Goal: Task Accomplishment & Management: Use online tool/utility

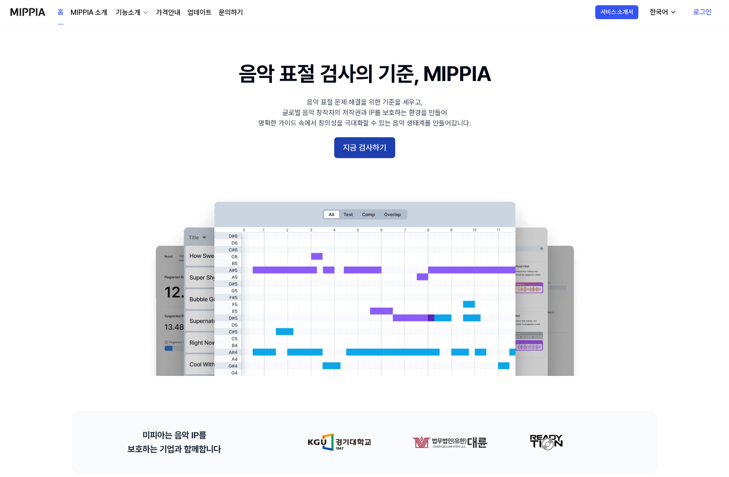
click at [370, 143] on button "지금 검사하기" at bounding box center [364, 147] width 61 height 21
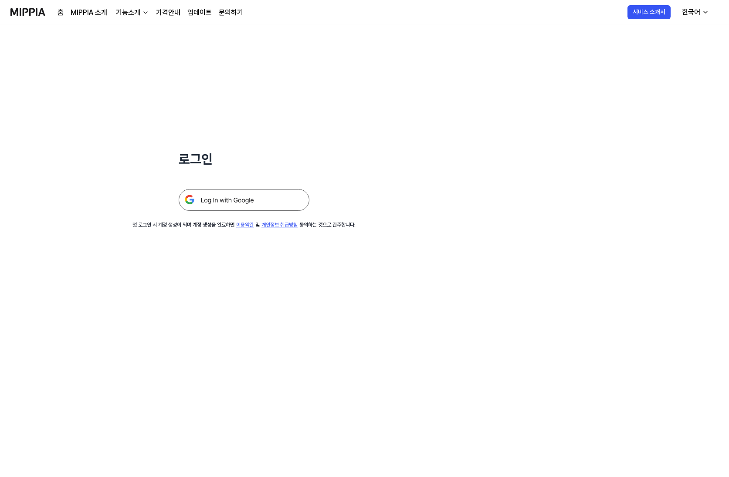
click at [244, 203] on img at bounding box center [244, 200] width 131 height 22
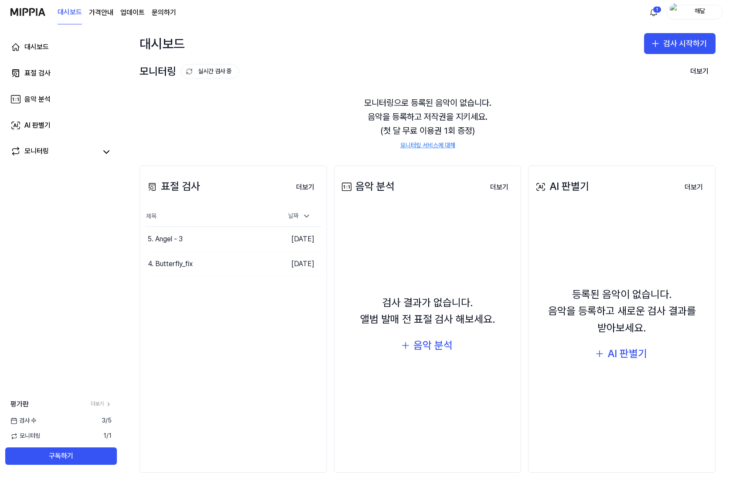
click at [424, 115] on div "모니터링으로 등록된 음악이 없습니다. 음악을 등록하고 저작권을 지키세요. (첫 달 무료 이용권 1회 증정) 모니터링 서비스에 대해" at bounding box center [427, 122] width 576 height 75
click at [671, 46] on button "검사 시작하기" at bounding box center [679, 43] width 71 height 21
click at [653, 68] on button "표절 검사" at bounding box center [659, 68] width 97 height 16
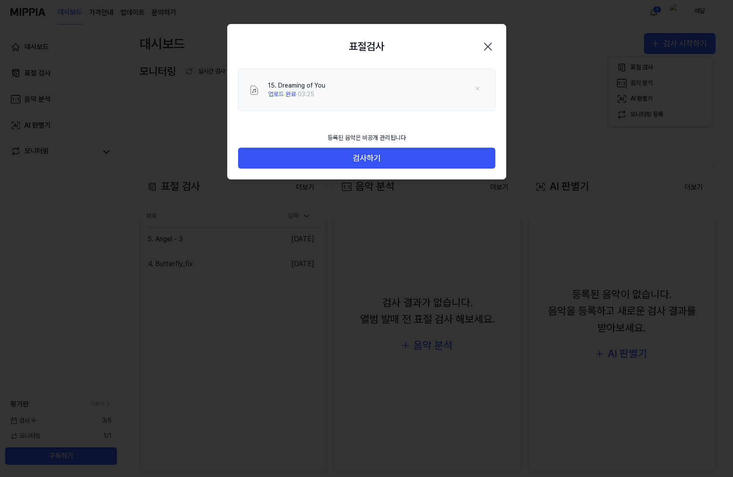
click at [366, 135] on div "등록된 음악은 비공개 관리됩니다" at bounding box center [366, 138] width 89 height 19
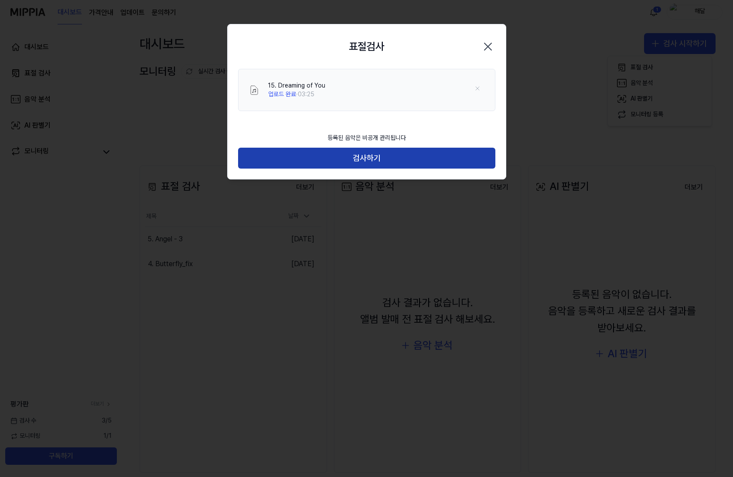
click at [393, 159] on button "검사하기" at bounding box center [366, 158] width 257 height 21
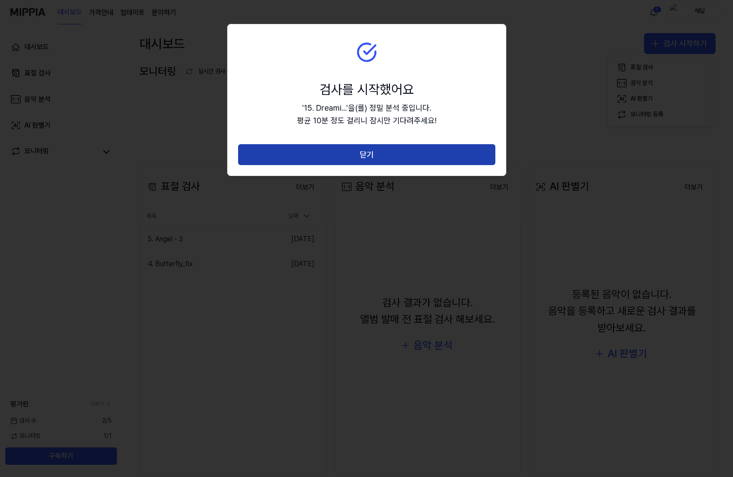
click at [379, 156] on button "닫기" at bounding box center [366, 154] width 257 height 21
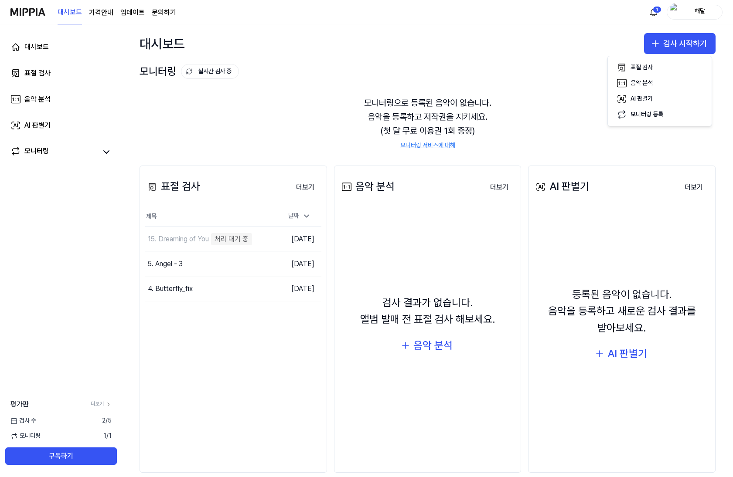
click at [248, 379] on div "표절 검사 더보기 표절 검사 제목 날짜 15. Dreaming of You 처리 대기 중 이동하기 [DATE] 5. Angel - 3 이동하기…" at bounding box center [232, 320] width 187 height 308
click at [253, 336] on div "표절 검사 더보기 표절 검사 제목 날짜 15. Dreaming of You 음원 분리 중 이동하기 [DATE] 5. Angel - 3 이동하기…" at bounding box center [232, 320] width 187 height 308
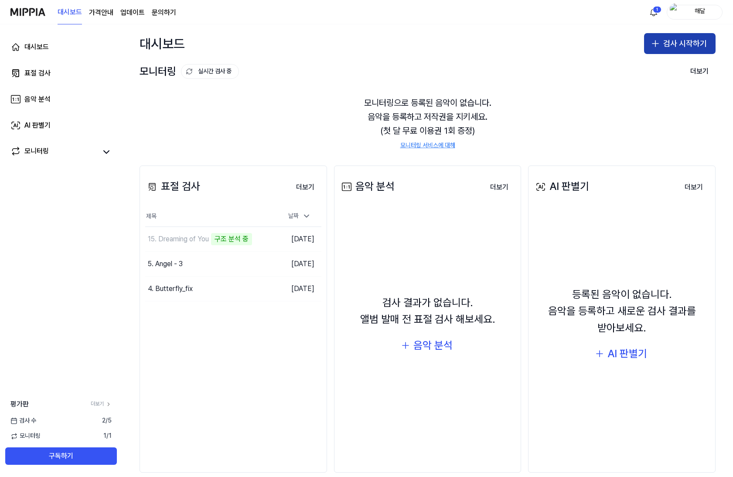
click at [692, 40] on button "검사 시작하기" at bounding box center [679, 43] width 71 height 21
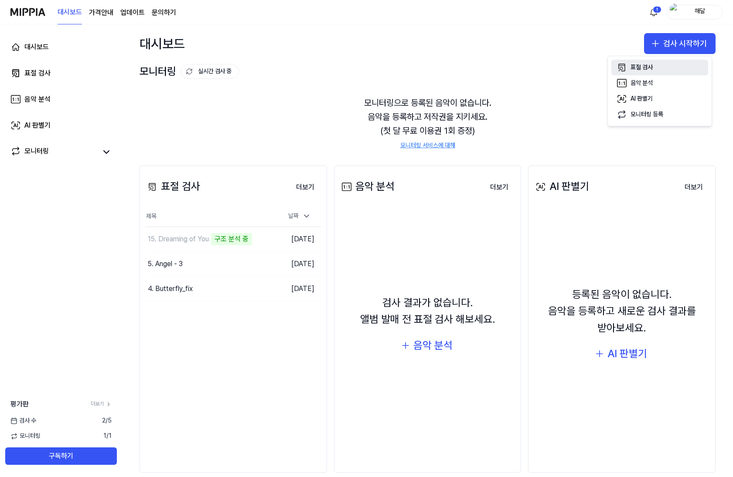
click at [658, 65] on button "표절 검사" at bounding box center [659, 68] width 97 height 16
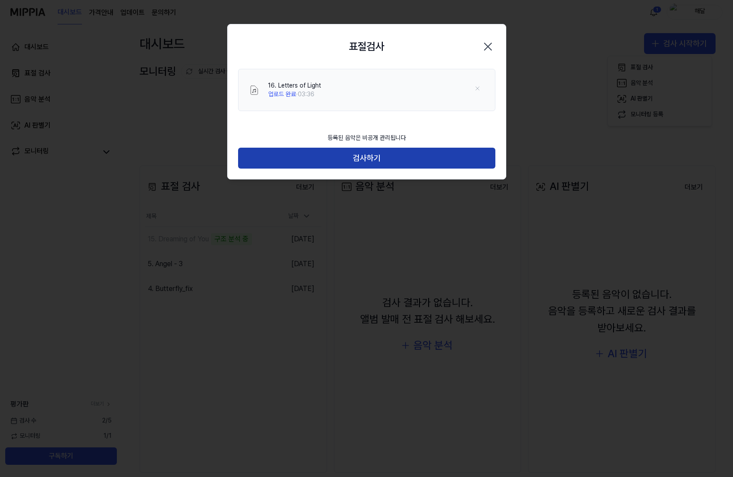
click at [372, 156] on button "검사하기" at bounding box center [366, 158] width 257 height 21
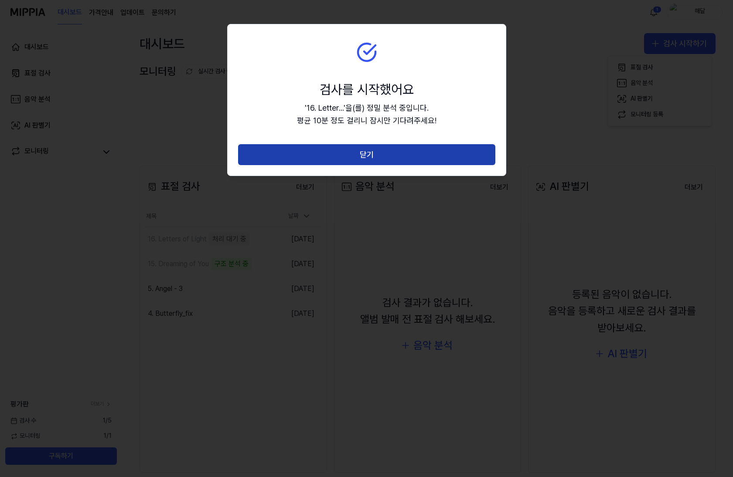
click at [396, 154] on button "닫기" at bounding box center [366, 154] width 257 height 21
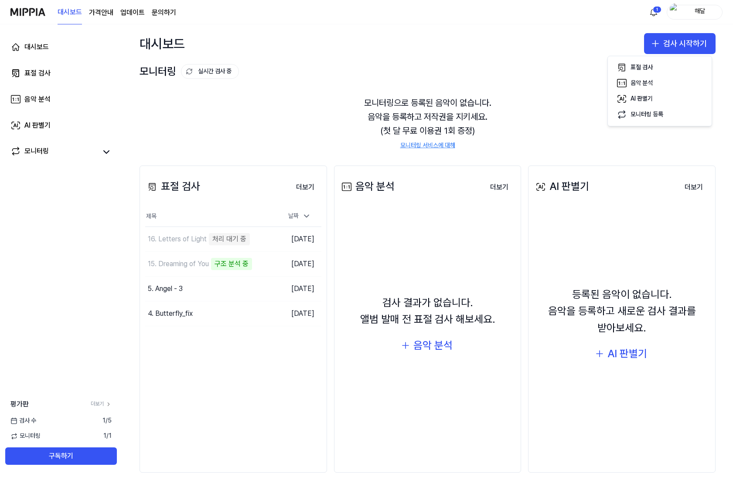
click at [272, 349] on div "표절 검사 더보기 표절 검사 제목 날짜 16. Letters of Light 처리 대기 중 이동하기 2025.09.19. 15. Dreamin…" at bounding box center [232, 320] width 187 height 308
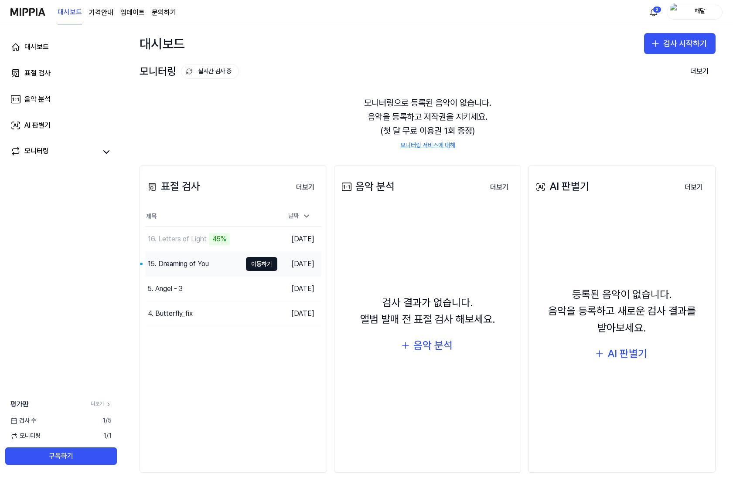
click at [177, 263] on div "15. Dreaming of You" at bounding box center [178, 264] width 61 height 10
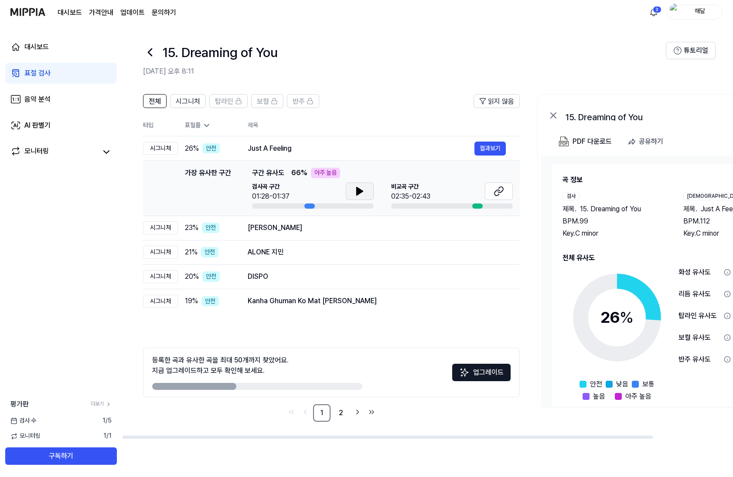
click at [360, 187] on icon at bounding box center [359, 191] width 10 height 10
click at [360, 192] on icon at bounding box center [359, 191] width 10 height 10
click at [157, 54] on div "15. Dreaming of You" at bounding box center [404, 52] width 522 height 21
click at [151, 52] on icon at bounding box center [150, 52] width 14 height 14
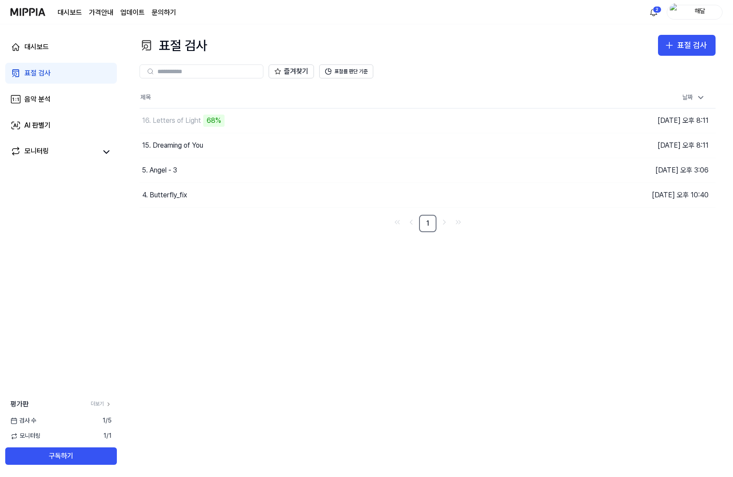
click at [272, 254] on div "표절 검사 표절 검사 표절 검사 음악 분석 AI 판별기 즐겨찾기 표절률 판단 기준 제목 날짜 16. Letters of Light 68% 이동…" at bounding box center [427, 250] width 611 height 453
click at [165, 199] on div "4. Butterfly_fix" at bounding box center [164, 195] width 45 height 10
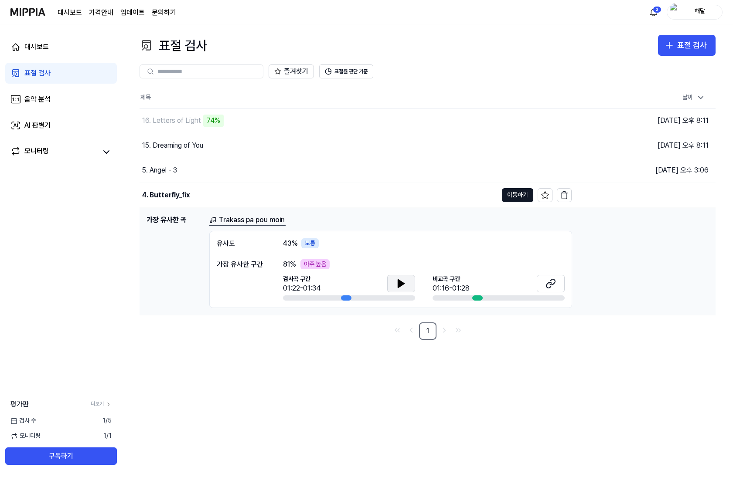
click at [404, 280] on icon at bounding box center [401, 283] width 10 height 10
click at [399, 283] on icon at bounding box center [399, 283] width 2 height 7
click at [346, 333] on nav "1" at bounding box center [427, 330] width 576 height 17
click at [388, 288] on button at bounding box center [401, 283] width 28 height 17
click at [341, 341] on div "표절 검사 표절 검사 표절 검사 음악 분석 AI 판별기 즐겨찾기 표절률 판단 기준 제목 날짜 16. Letters of Light 79% 이동…" at bounding box center [427, 250] width 611 height 453
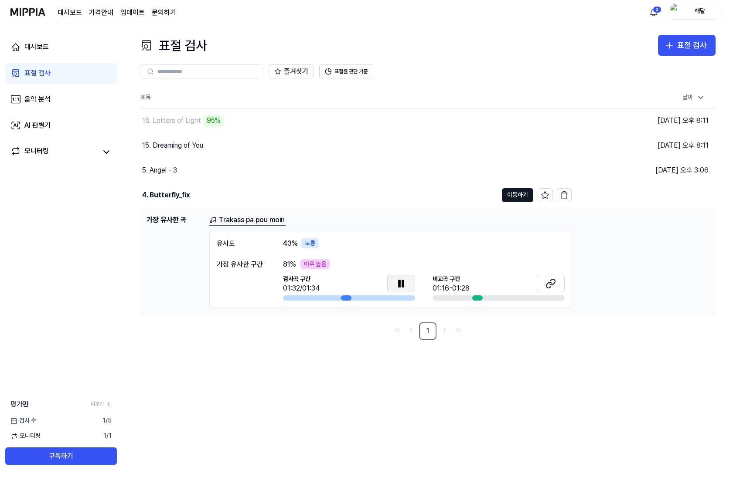
click at [406, 286] on icon at bounding box center [401, 283] width 10 height 10
click at [314, 379] on div "표절 검사 표절 검사 표절 검사 음악 분석 AI 판별기 즐겨찾기 표절률 판단 기준 제목 날짜 16. Letters of Light 96% 이동…" at bounding box center [427, 250] width 611 height 453
click at [312, 377] on div "표절 검사 표절 검사 표절 검사 음악 분석 AI 판별기 즐겨찾기 표절률 판단 기준 제목 날짜 16. Letters of Light 96% 이동…" at bounding box center [427, 250] width 611 height 453
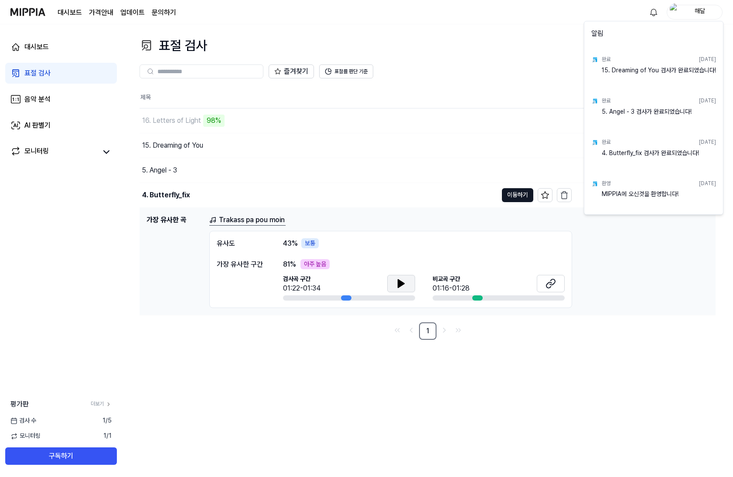
click at [541, 42] on html "대시보드 가격안내 업데이트 문의하기 해달 대시보드 표절 검사 음악 분석 AI 판별기 모니터링 평가판 더보기 검사 수 1 / 5 모니터링 1 /…" at bounding box center [366, 238] width 733 height 477
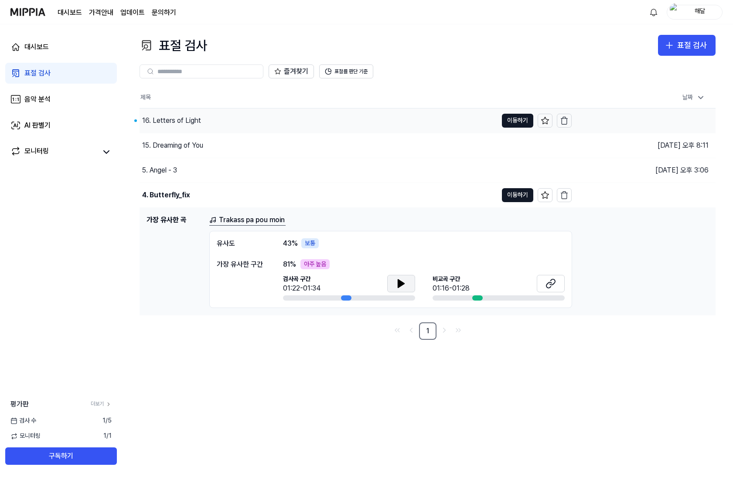
click at [171, 118] on div "16. Letters of Light" at bounding box center [171, 120] width 59 height 10
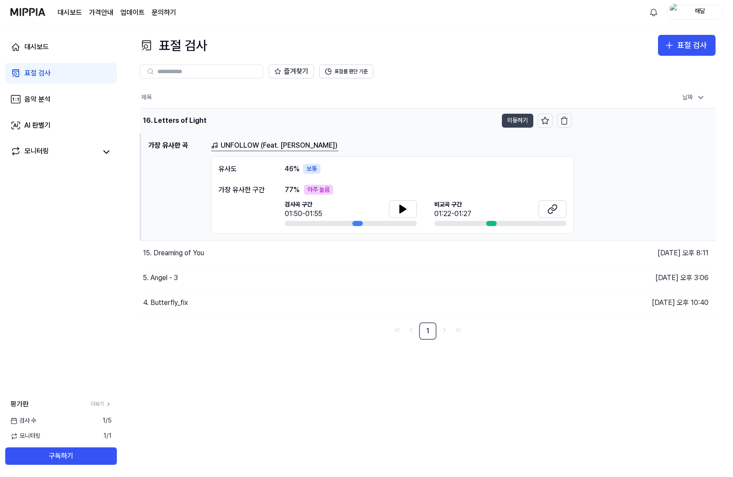
click at [523, 120] on button "이동하기" at bounding box center [517, 121] width 31 height 14
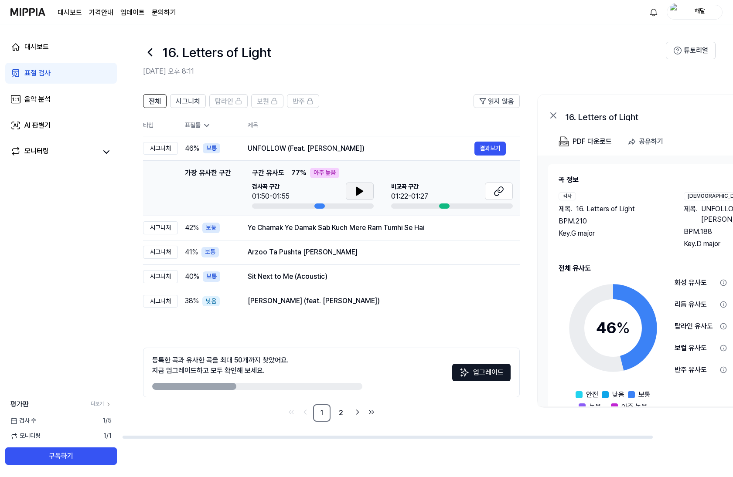
click at [359, 189] on icon at bounding box center [359, 191] width 6 height 8
click at [360, 193] on icon at bounding box center [359, 191] width 10 height 10
click at [500, 149] on button "결과보기" at bounding box center [489, 149] width 31 height 14
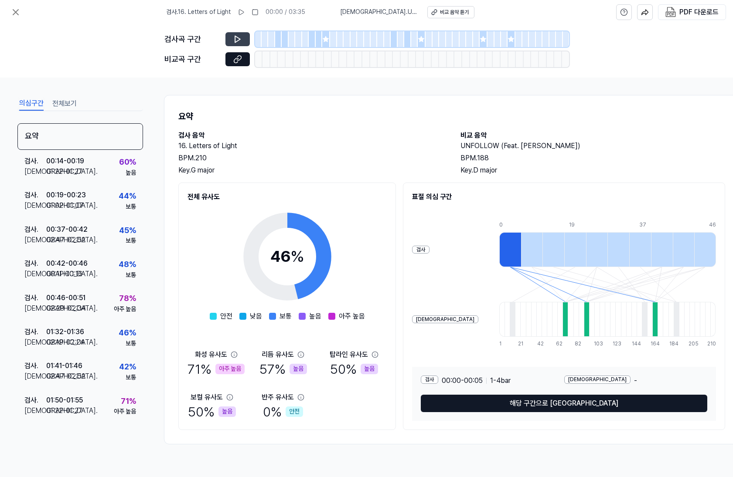
click at [240, 38] on icon at bounding box center [237, 39] width 9 height 9
click at [241, 38] on icon at bounding box center [237, 39] width 9 height 9
click at [233, 36] on icon at bounding box center [237, 39] width 9 height 9
click at [205, 356] on div "화성 유사도" at bounding box center [211, 354] width 32 height 10
click at [28, 7] on div "검사 . 16. Letters of Light 00:00 / 03:35 비교 . UNFOLLOW (Feat. Jayci Yucca) 비교 음악…" at bounding box center [366, 12] width 733 height 24
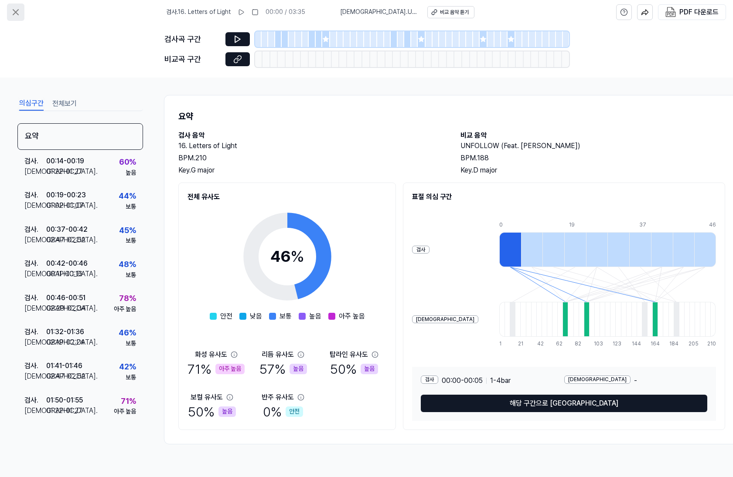
click at [17, 11] on icon at bounding box center [15, 12] width 5 height 5
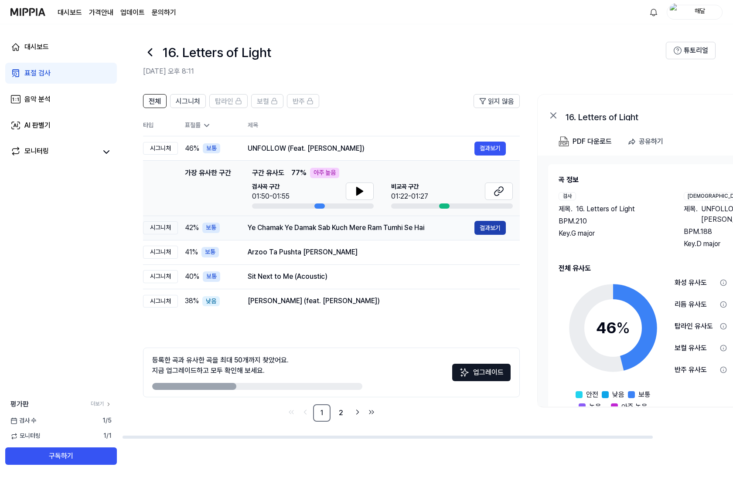
click at [497, 232] on button "결과보기" at bounding box center [489, 228] width 31 height 14
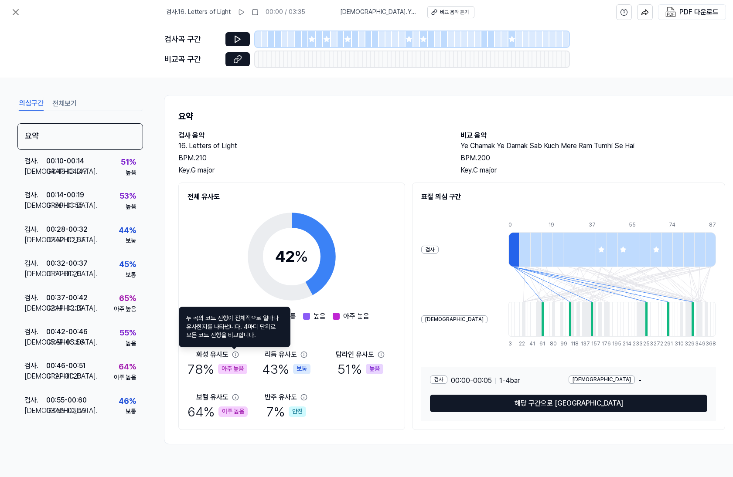
drag, startPoint x: 248, startPoint y: 367, endPoint x: 243, endPoint y: 357, distance: 11.3
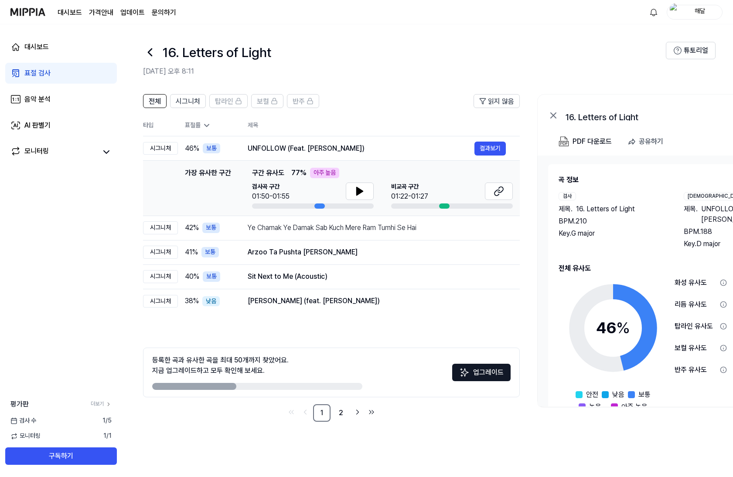
click at [152, 51] on icon at bounding box center [150, 52] width 14 height 14
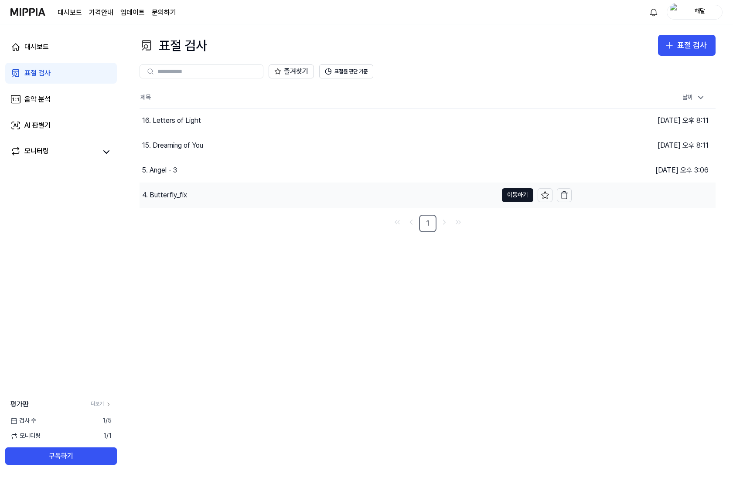
click at [179, 198] on div "4. Butterfly_fix" at bounding box center [164, 195] width 45 height 10
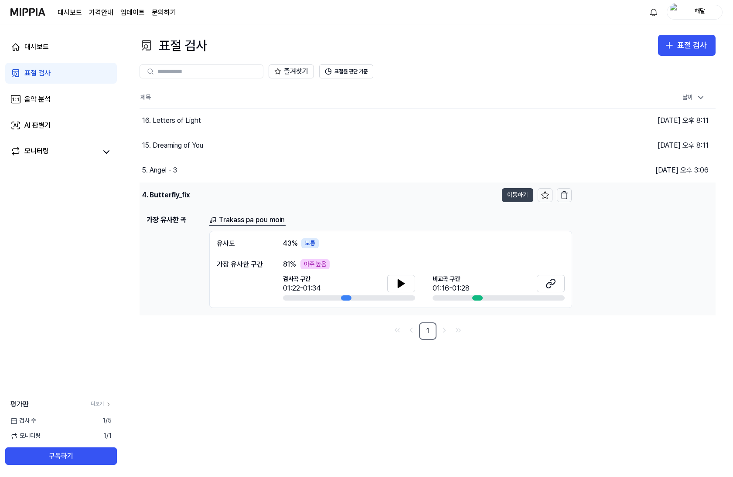
click at [518, 197] on button "이동하기" at bounding box center [517, 195] width 31 height 14
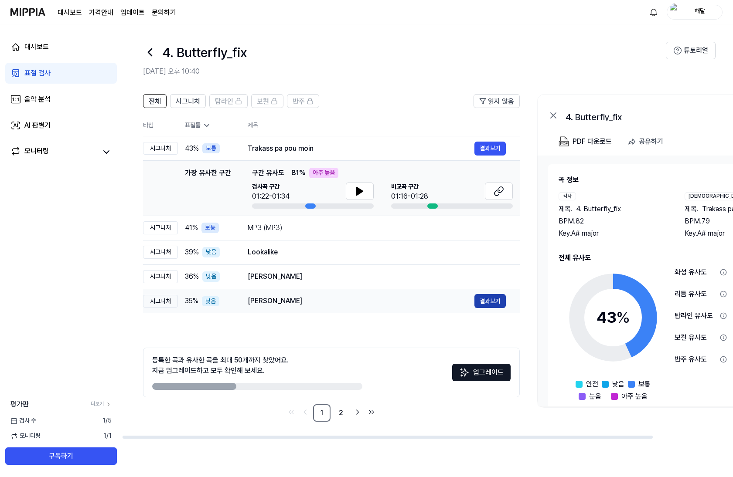
click at [483, 302] on button "결과보기" at bounding box center [489, 301] width 31 height 14
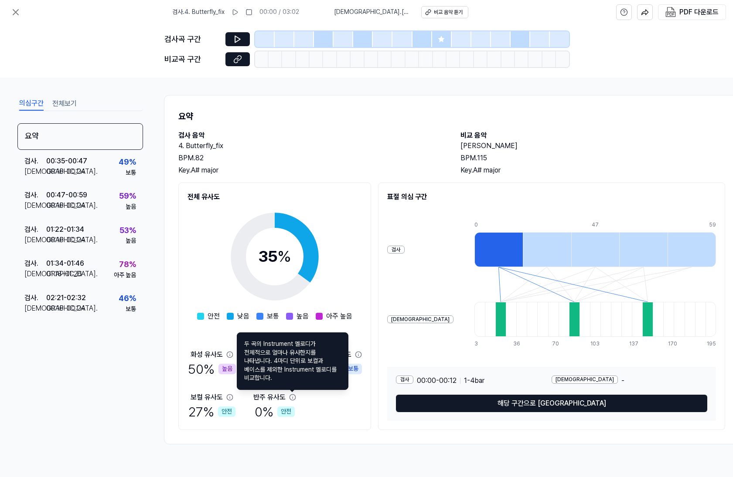
drag, startPoint x: 295, startPoint y: 402, endPoint x: 293, endPoint y: 398, distance: 4.7
